Goal: Find specific page/section: Find specific page/section

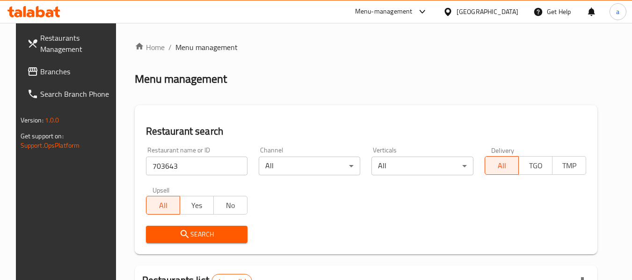
scroll to position [125, 0]
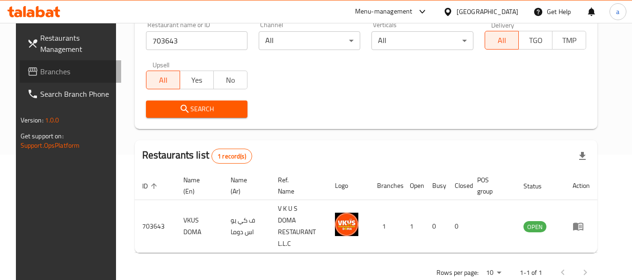
click at [40, 71] on span "Branches" at bounding box center [77, 71] width 74 height 11
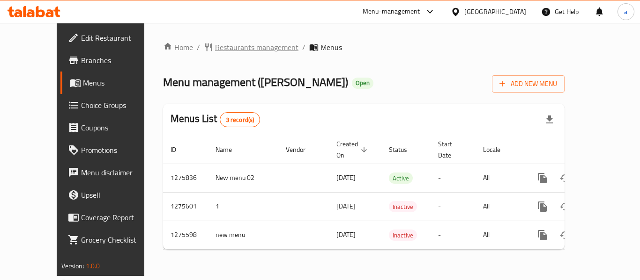
click at [215, 46] on span "Restaurants management" at bounding box center [256, 47] width 83 height 11
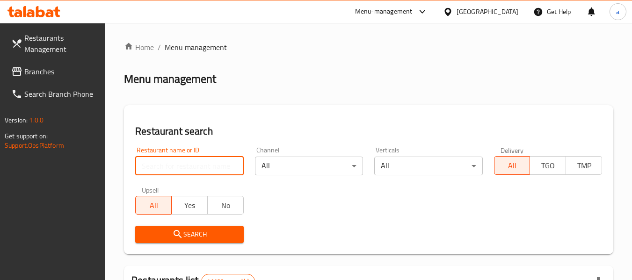
drag, startPoint x: 186, startPoint y: 163, endPoint x: 186, endPoint y: 172, distance: 9.4
click at [186, 163] on input "search" at bounding box center [189, 166] width 108 height 19
paste input "691633"
type input "691633"
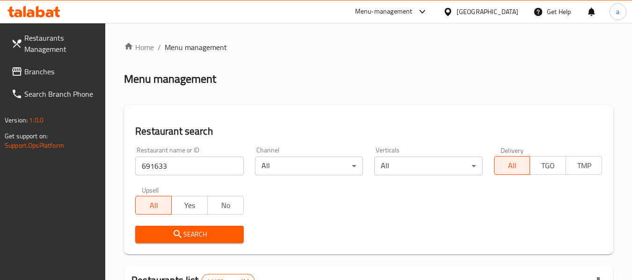
click at [196, 228] on button "Search" at bounding box center [189, 234] width 108 height 17
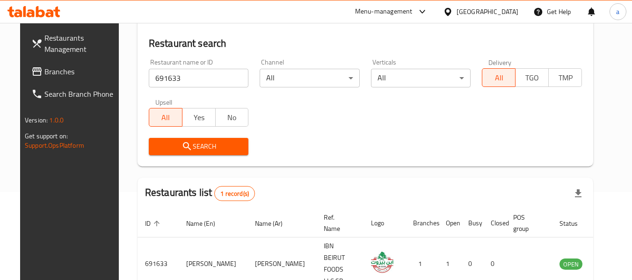
scroll to position [125, 0]
